Goal: Task Accomplishment & Management: Use online tool/utility

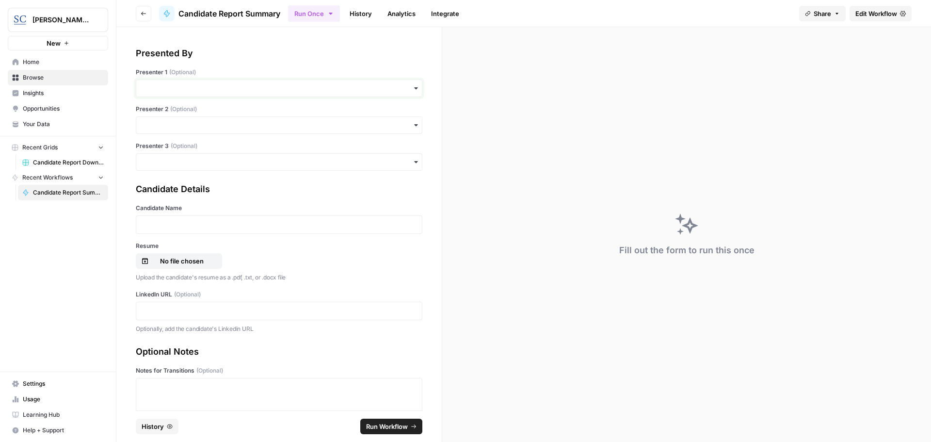
click at [212, 92] on input "Presenter 1 (Optional)" at bounding box center [279, 88] width 274 height 10
click at [191, 118] on div "[PERSON_NAME]" at bounding box center [275, 114] width 278 height 18
click at [190, 224] on p at bounding box center [279, 225] width 274 height 10
click at [192, 215] on div "Candidate Name" at bounding box center [279, 219] width 286 height 30
click at [192, 217] on div at bounding box center [279, 224] width 286 height 18
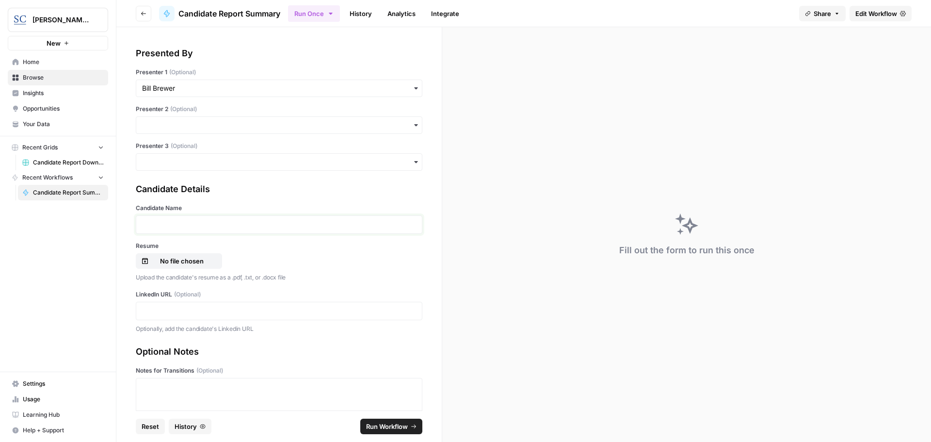
click at [191, 221] on p at bounding box center [279, 225] width 274 height 10
click at [185, 257] on p "No file chosen" at bounding box center [182, 261] width 62 height 10
click at [197, 304] on div at bounding box center [279, 310] width 286 height 18
click at [197, 305] on div at bounding box center [279, 310] width 286 height 18
click at [206, 312] on p at bounding box center [279, 311] width 274 height 10
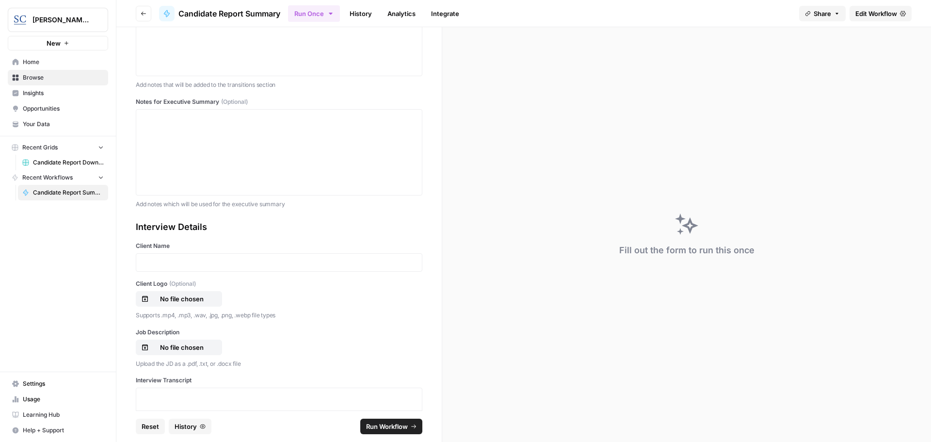
scroll to position [452, 0]
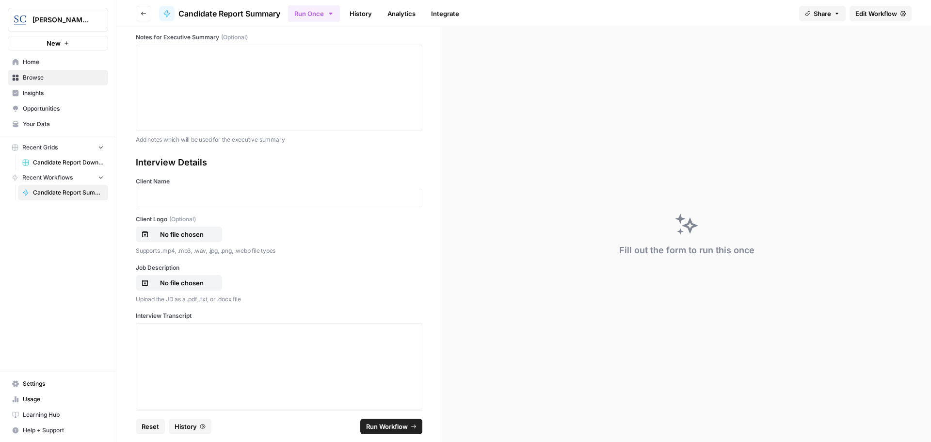
click at [193, 203] on div at bounding box center [279, 198] width 286 height 18
click at [193, 198] on p at bounding box center [279, 198] width 274 height 10
click at [189, 236] on p "No file chosen" at bounding box center [182, 234] width 62 height 10
click at [187, 283] on p "No file chosen" at bounding box center [182, 283] width 62 height 10
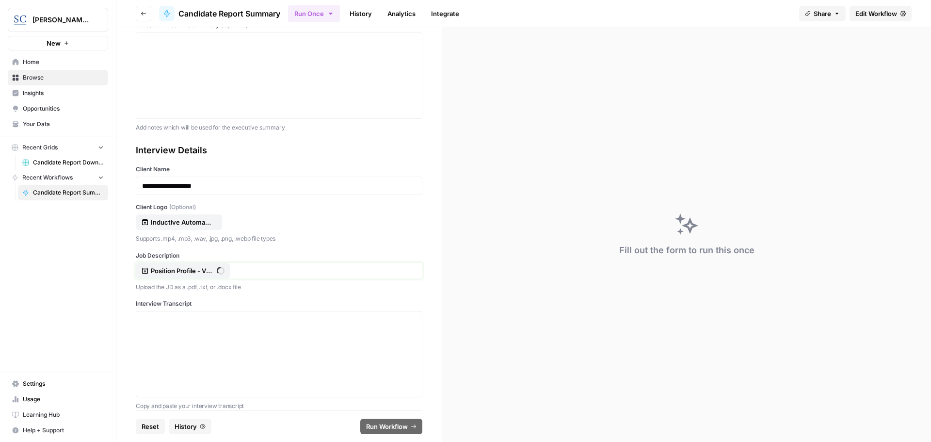
scroll to position [476, 0]
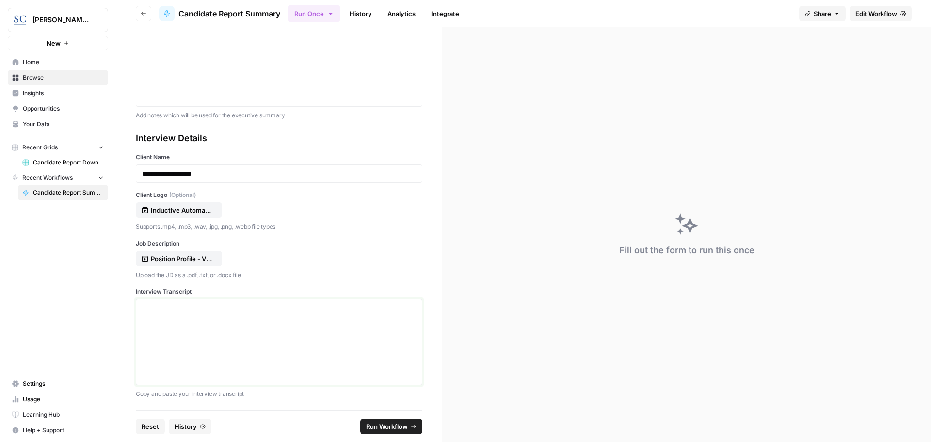
click at [240, 349] on div at bounding box center [279, 342] width 274 height 78
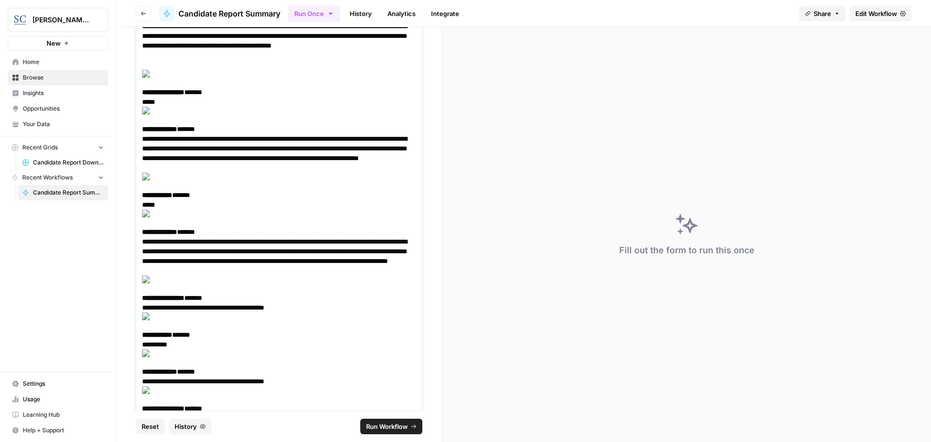
scroll to position [15902, 0]
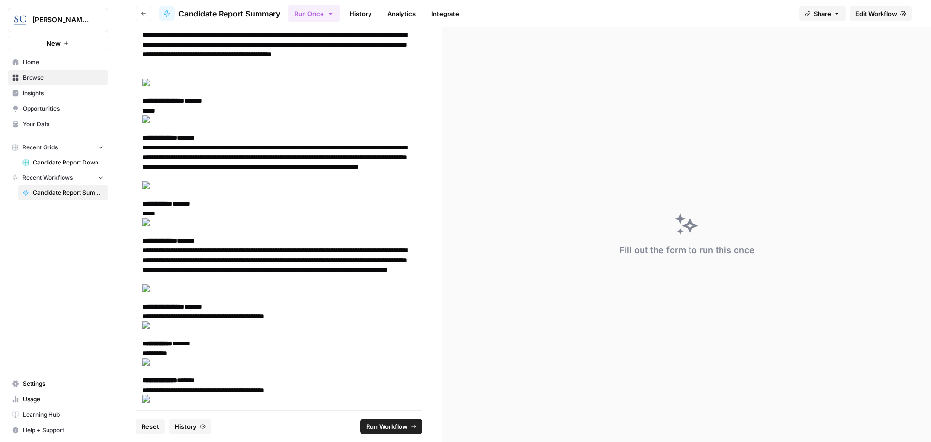
click at [379, 424] on span "Run Workflow" at bounding box center [387, 426] width 42 height 10
click at [237, 149] on p "**********" at bounding box center [275, 148] width 267 height 66
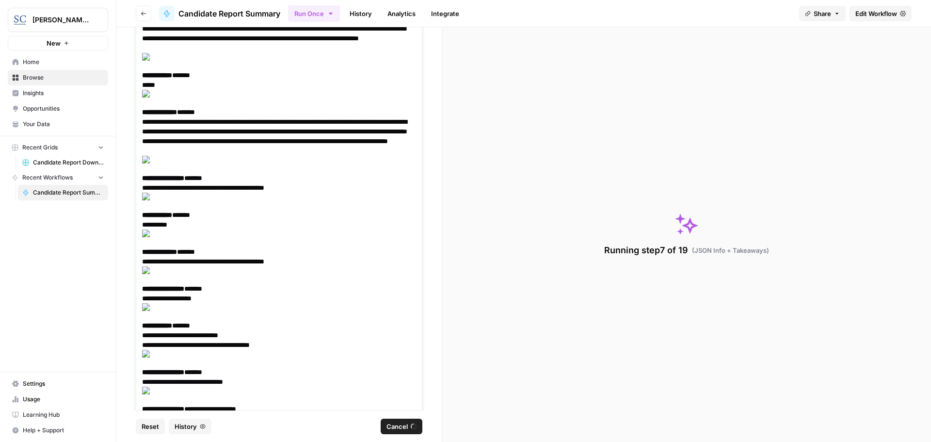
scroll to position [16031, 0]
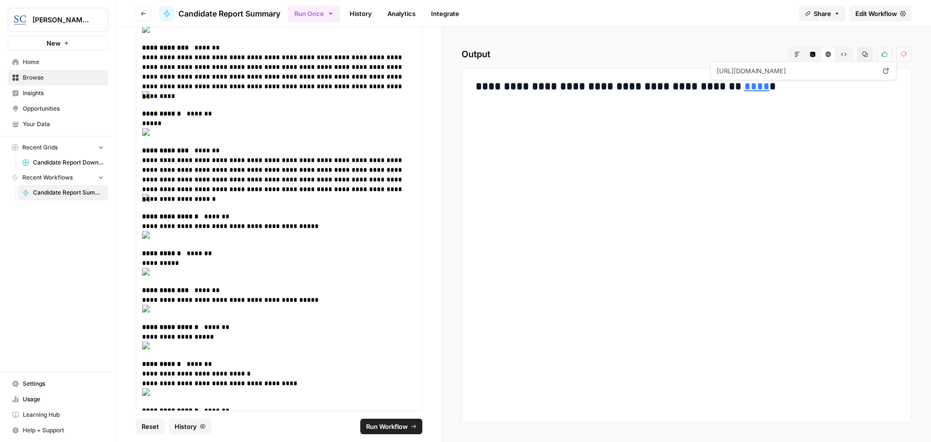
click at [744, 86] on link "****" at bounding box center [756, 86] width 25 height 11
